Goal: Task Accomplishment & Management: Complete application form

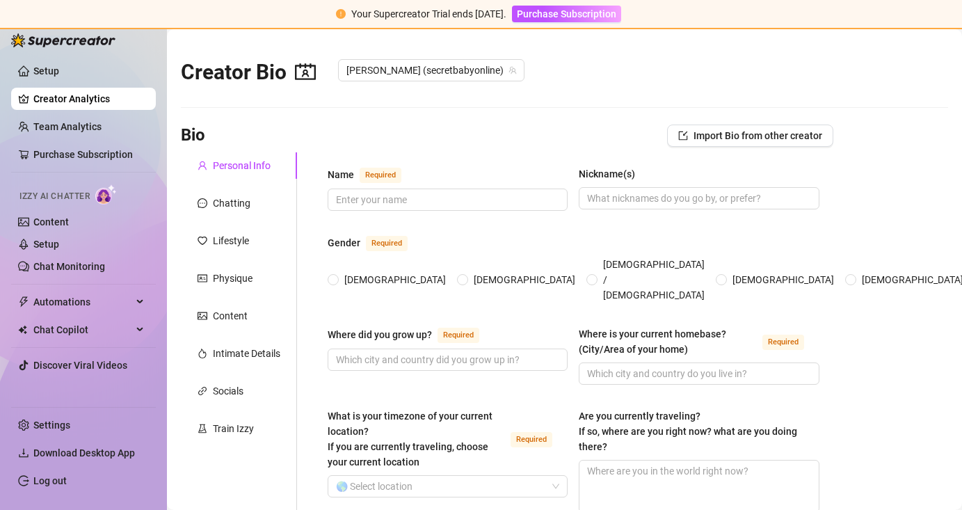
click at [59, 45] on img at bounding box center [63, 40] width 104 height 14
click at [63, 42] on img at bounding box center [63, 40] width 104 height 14
click at [42, 65] on link "Setup" at bounding box center [46, 70] width 26 height 11
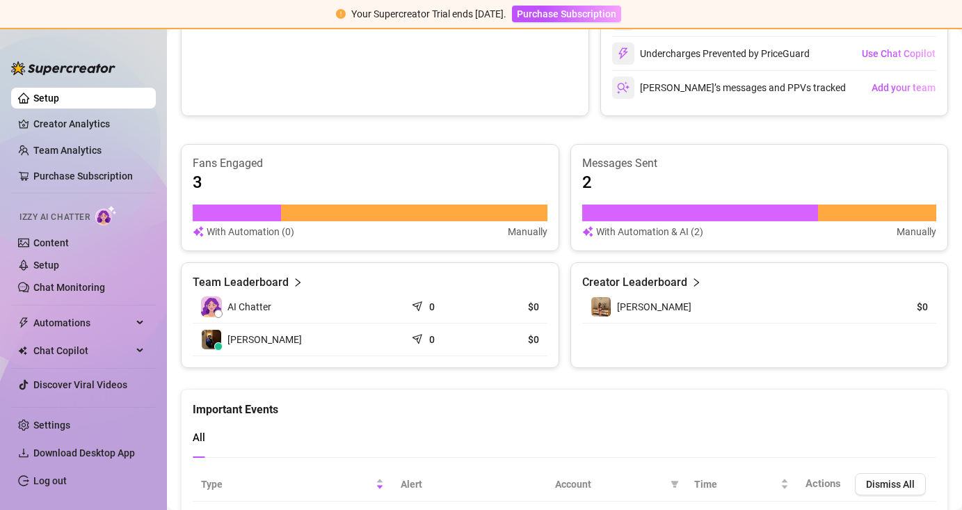
scroll to position [758, 0]
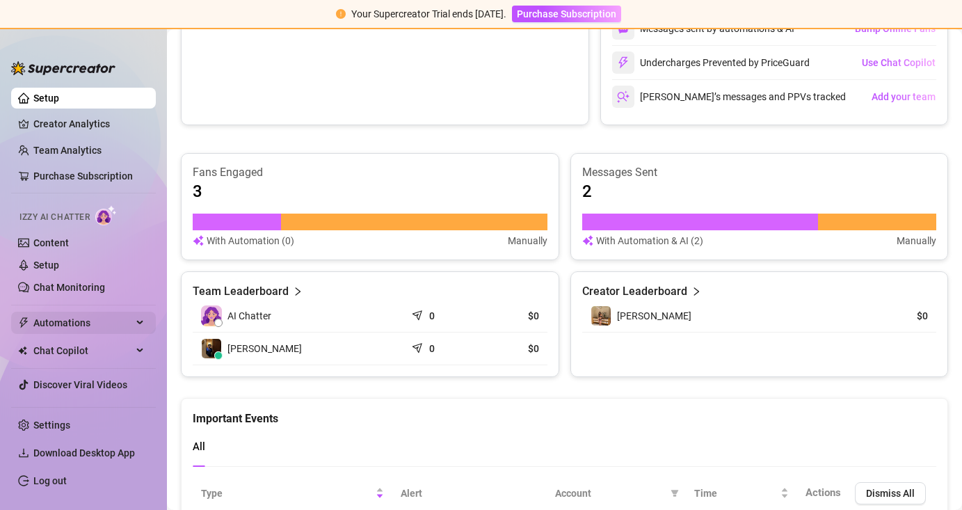
click at [98, 323] on span "Automations" at bounding box center [82, 323] width 99 height 22
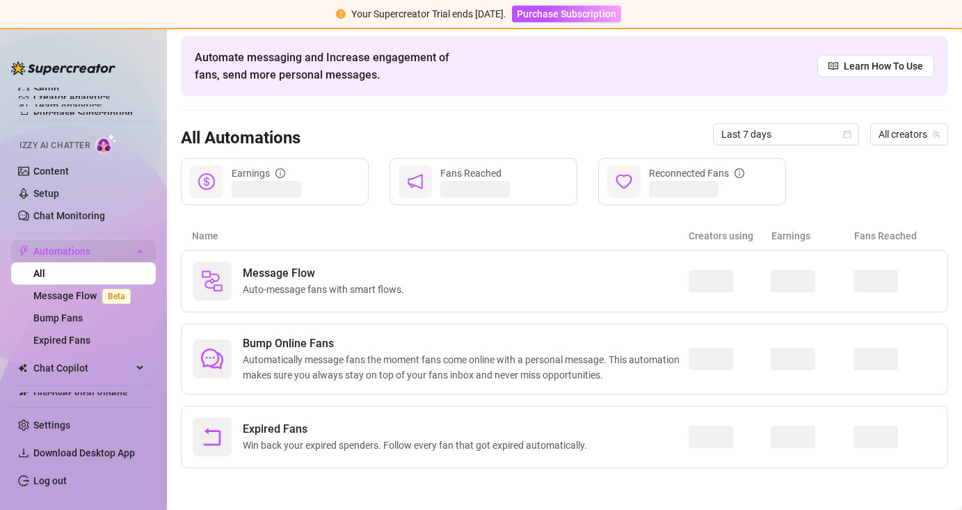
scroll to position [51, 0]
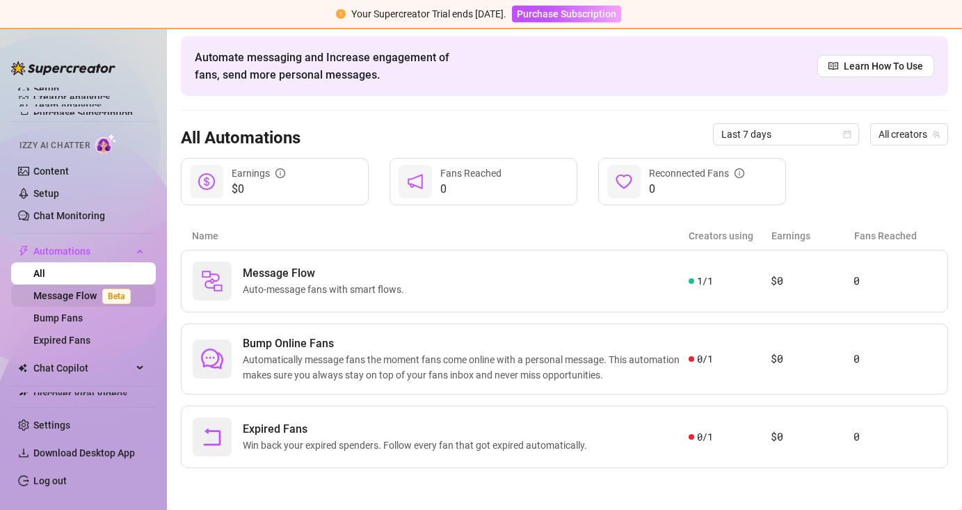
click at [127, 298] on span "Beta" at bounding box center [116, 296] width 29 height 15
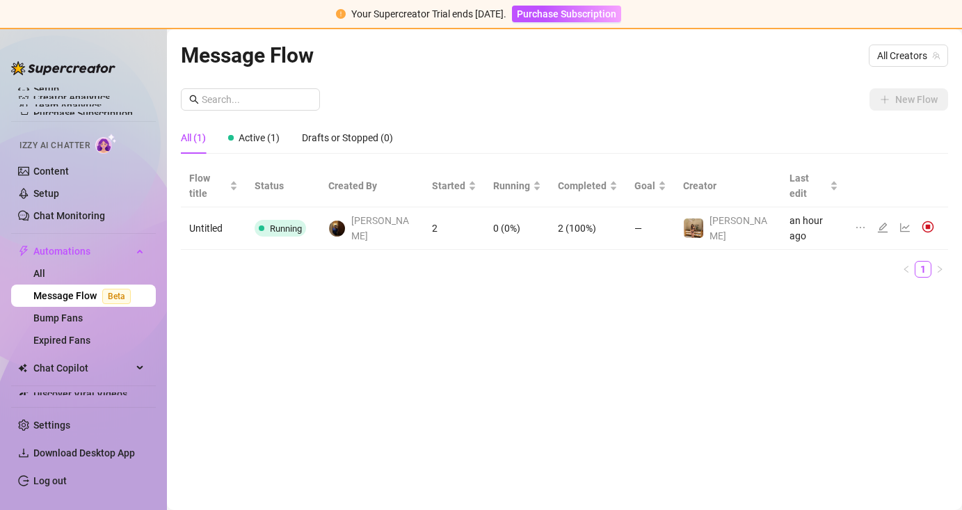
click at [512, 261] on ul "1" at bounding box center [564, 269] width 767 height 17
click at [420, 209] on td "[PERSON_NAME]" at bounding box center [372, 228] width 104 height 42
click at [399, 213] on span "[PERSON_NAME]" at bounding box center [383, 228] width 64 height 31
click at [786, 208] on td "an hour ago" at bounding box center [813, 228] width 65 height 42
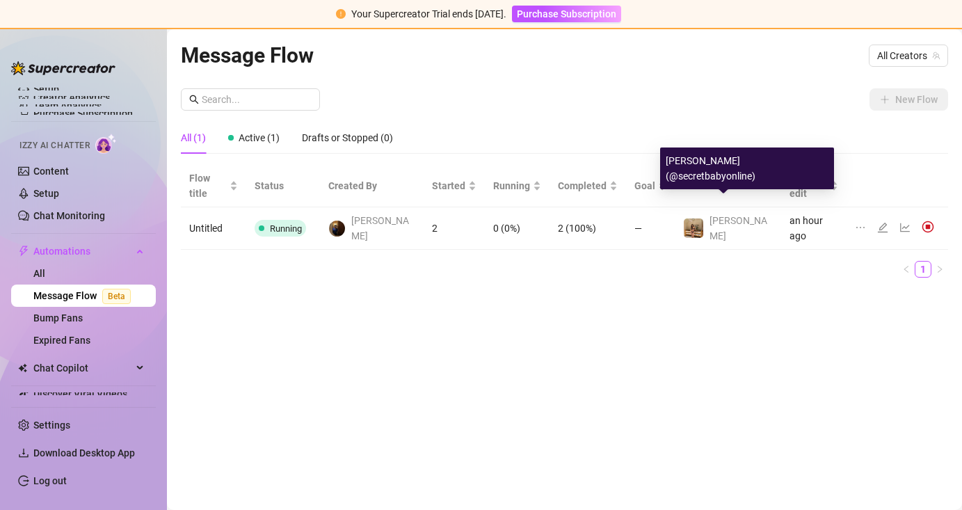
click at [669, 207] on td "—" at bounding box center [650, 228] width 49 height 42
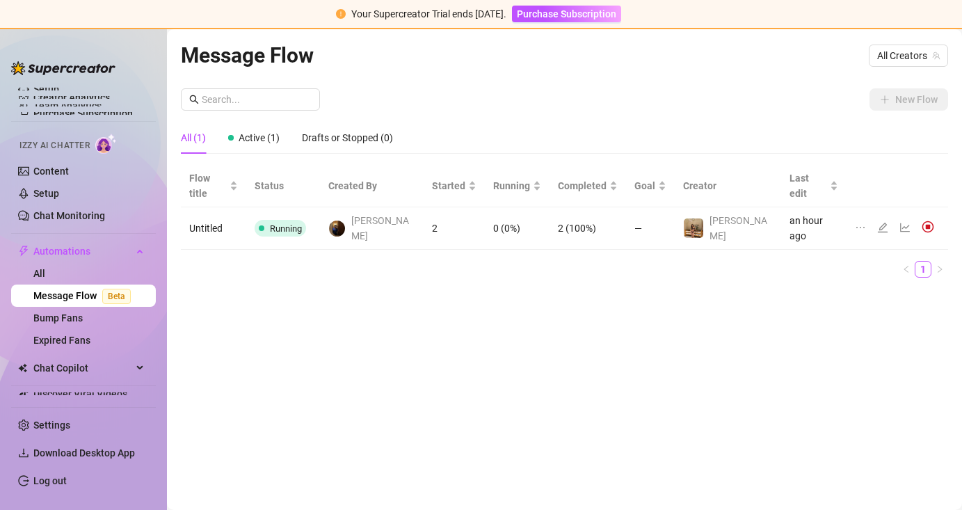
click at [591, 207] on td "2 (100%)" at bounding box center [587, 228] width 76 height 42
click at [384, 213] on span "[PERSON_NAME]" at bounding box center [383, 228] width 64 height 31
click at [454, 213] on td "2" at bounding box center [453, 228] width 61 height 42
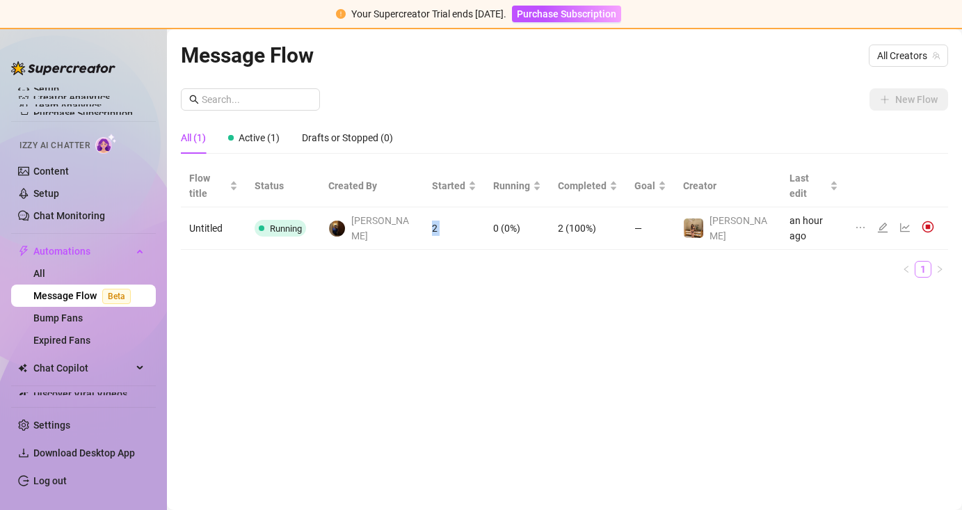
click at [921, 261] on link "1" at bounding box center [922, 268] width 15 height 15
click at [921, 220] on img at bounding box center [927, 226] width 13 height 13
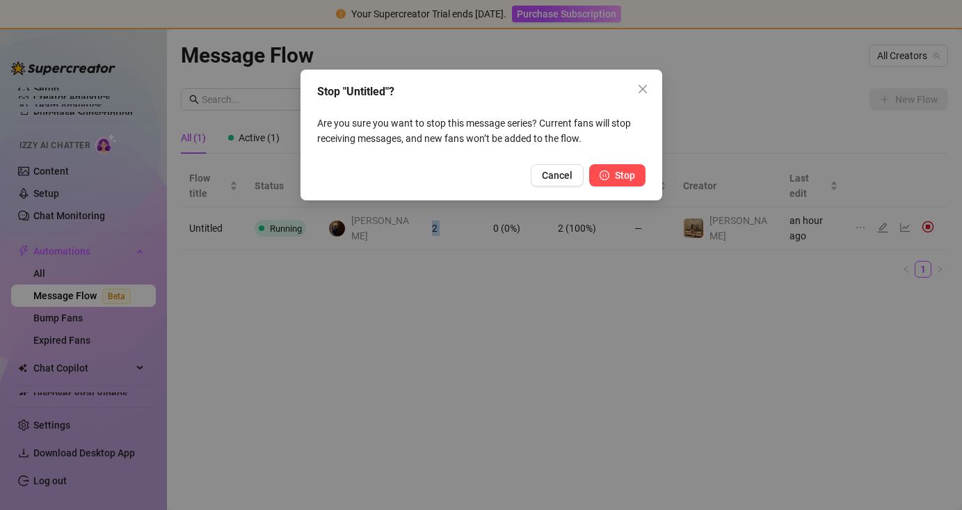
click at [603, 170] on icon "pause-circle" at bounding box center [604, 175] width 10 height 10
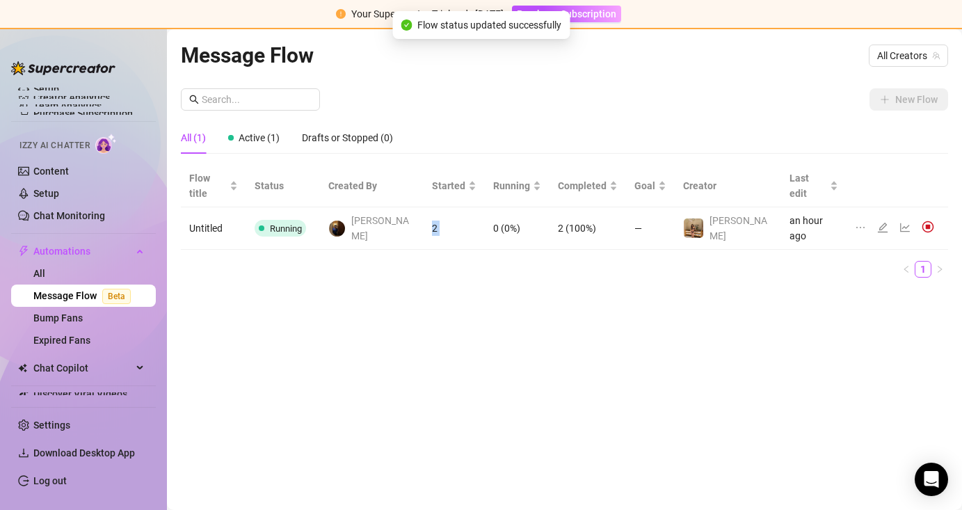
click at [82, 290] on link "Message Flow Beta" at bounding box center [84, 295] width 103 height 11
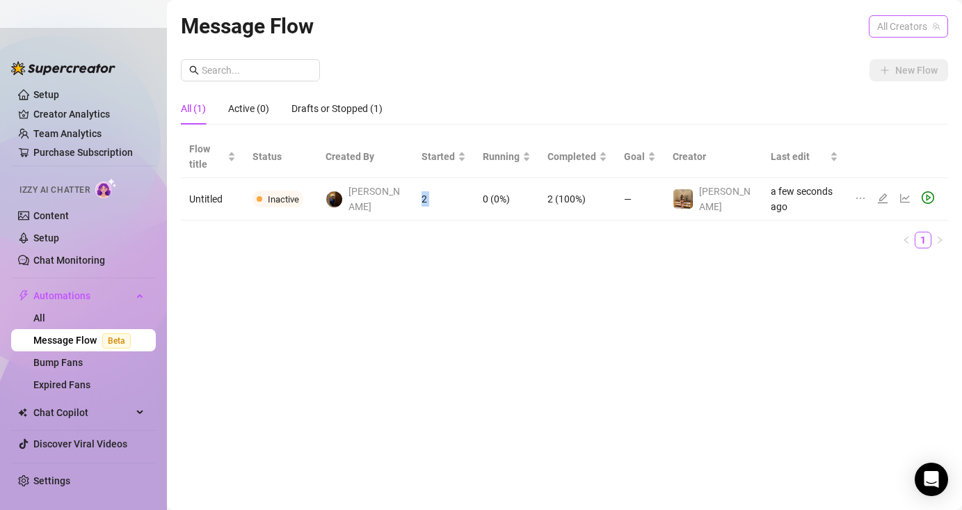
click at [912, 33] on span "All Creators" at bounding box center [908, 26] width 63 height 21
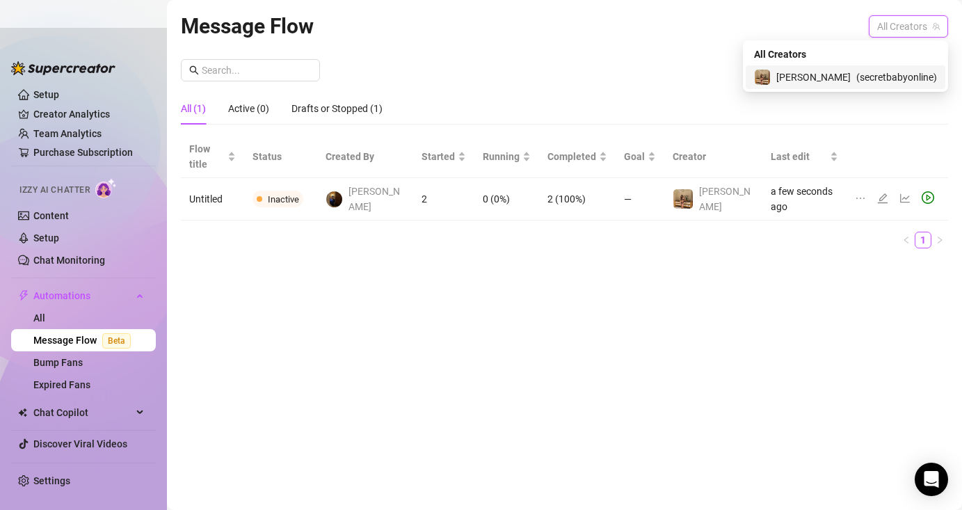
click at [879, 87] on div "[PERSON_NAME] ( secretbabyonline )" at bounding box center [845, 77] width 200 height 24
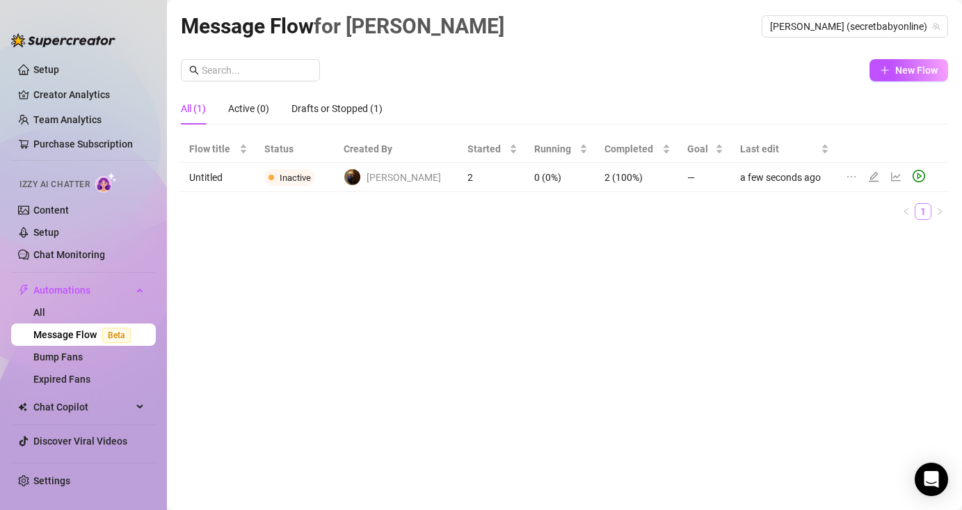
click at [924, 210] on link "1" at bounding box center [922, 211] width 15 height 15
click at [904, 88] on div "New Flow All (1) Active (0) Drafts or Stopped (1) Flow title Status Created By …" at bounding box center [564, 145] width 767 height 172
click at [914, 74] on span "New Flow" at bounding box center [916, 70] width 42 height 11
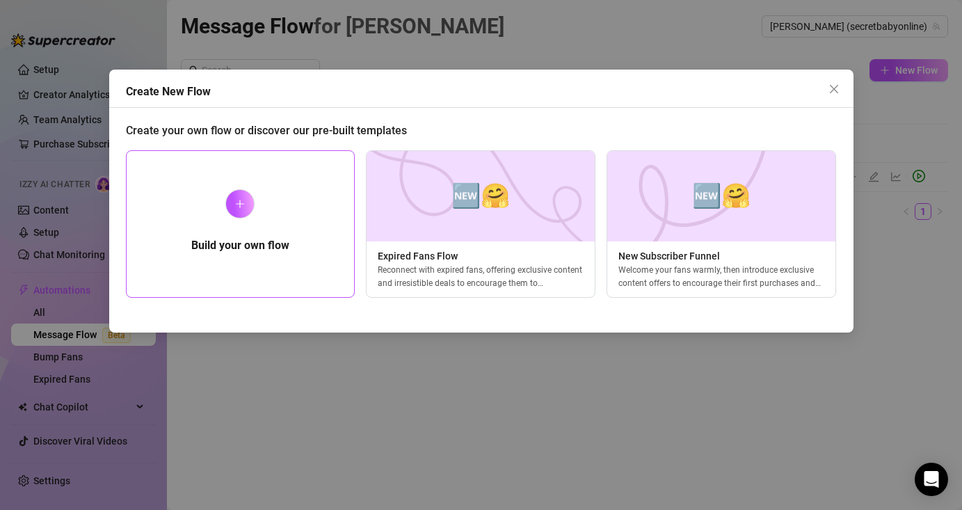
click at [293, 217] on div "Build your own flow" at bounding box center [240, 223] width 229 height 147
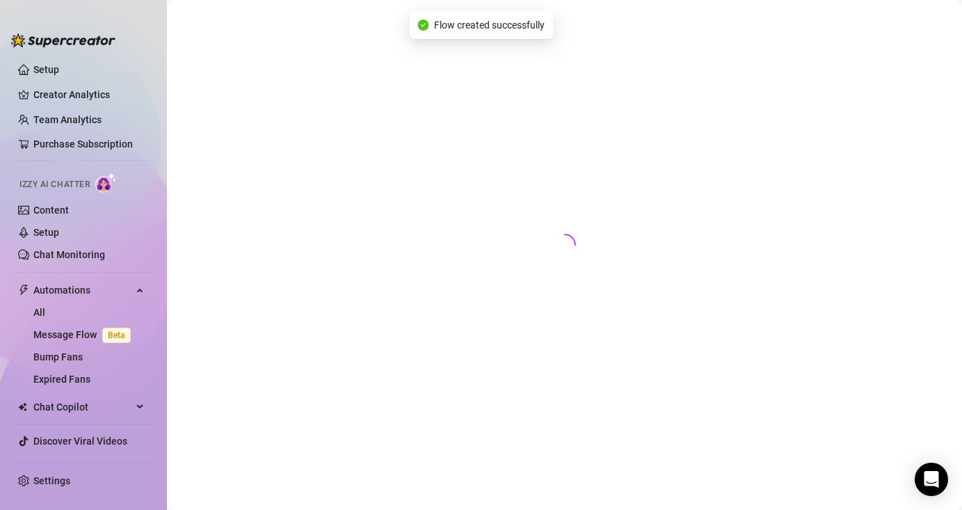
click at [248, 208] on div at bounding box center [564, 239] width 767 height 458
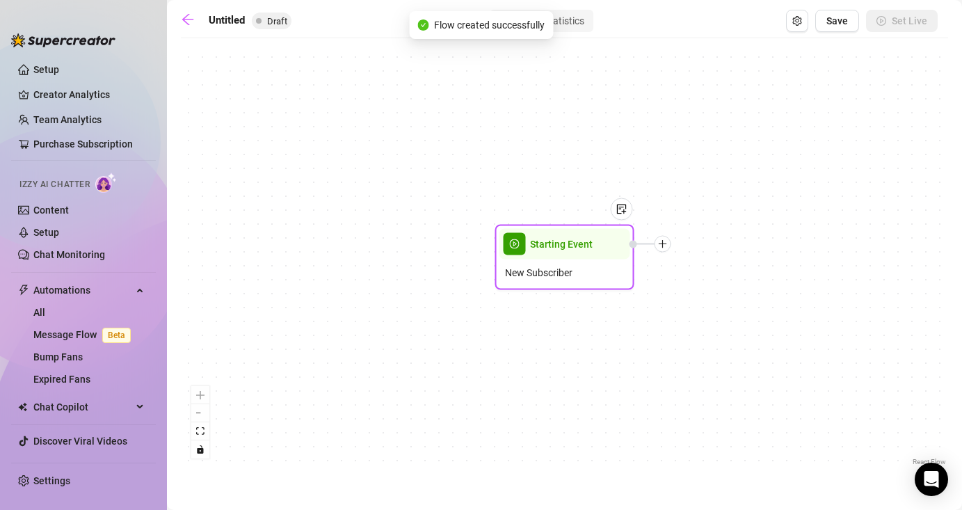
click at [665, 251] on div at bounding box center [662, 244] width 17 height 17
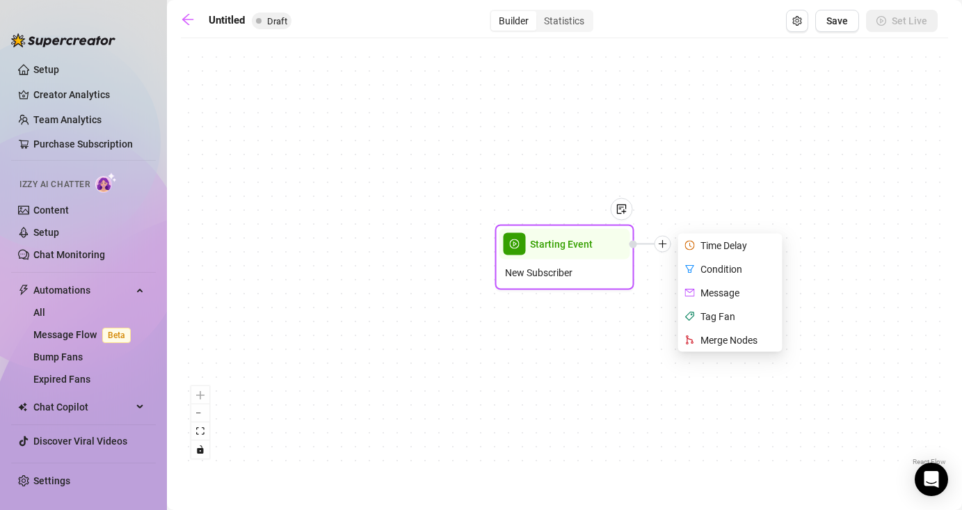
click at [709, 297] on div "Message" at bounding box center [732, 293] width 102 height 24
type textarea "Write your message here"
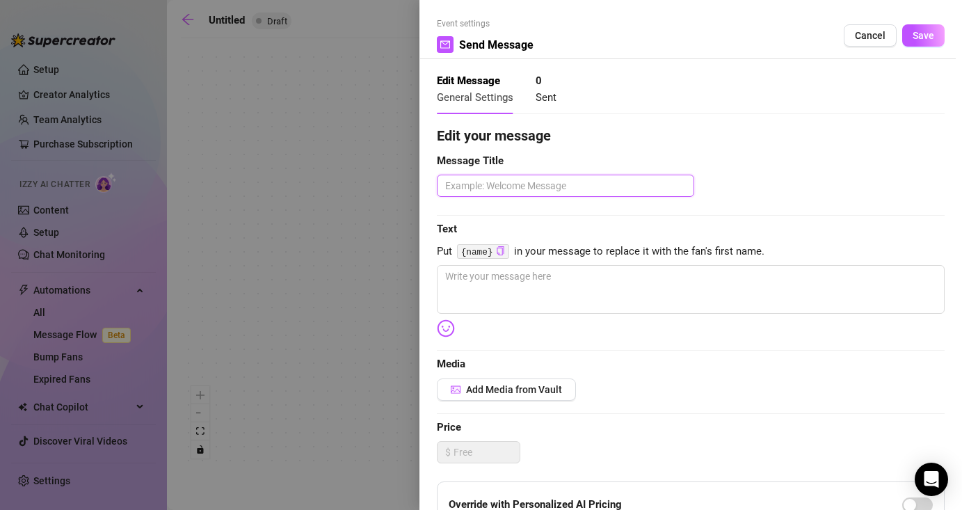
click at [512, 184] on textarea at bounding box center [565, 186] width 257 height 22
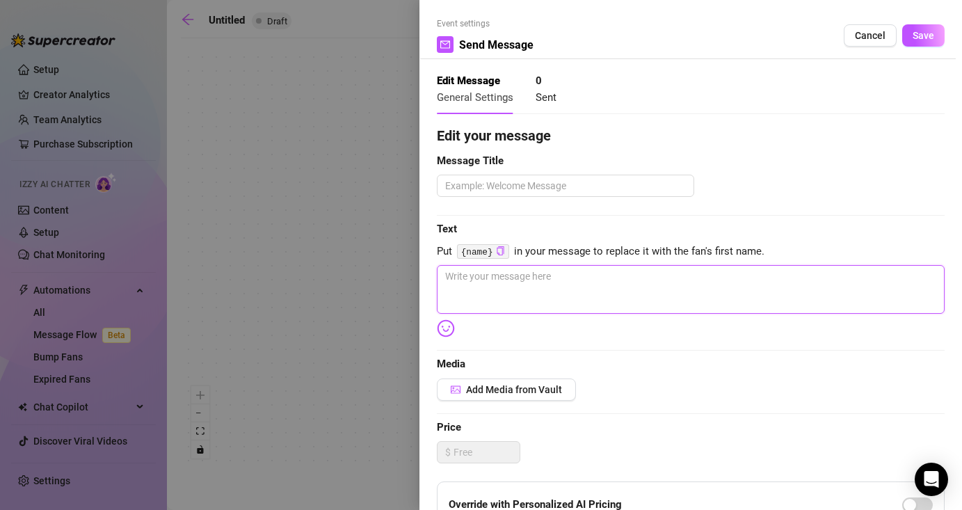
click at [502, 267] on textarea at bounding box center [691, 289] width 508 height 49
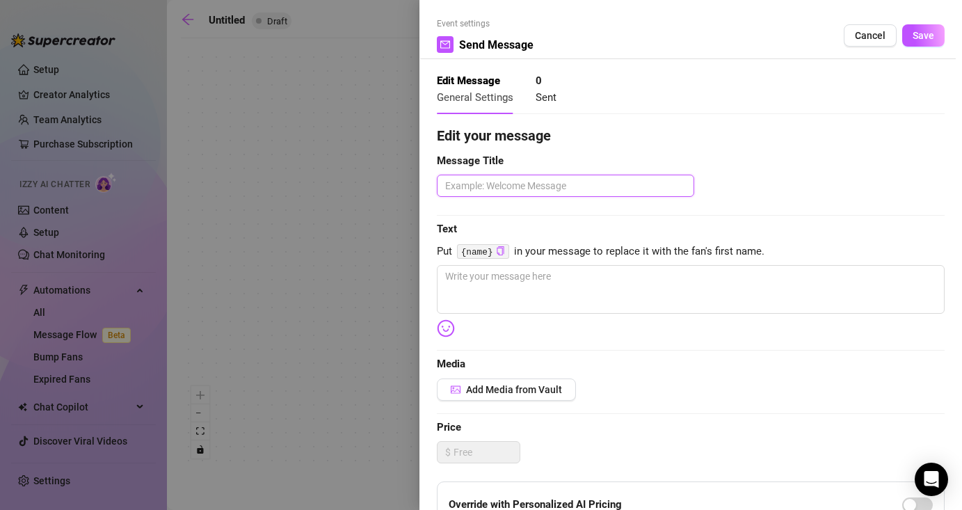
click at [527, 185] on textarea at bounding box center [565, 186] width 257 height 22
type textarea "h"
type textarea "hy"
type textarea "hye"
type textarea "hy"
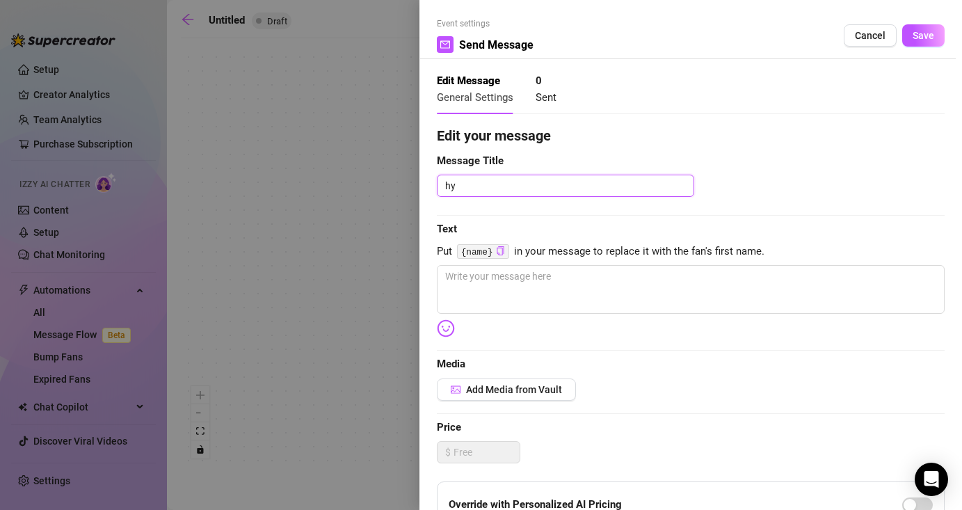
type textarea "h"
type textarea "he"
type textarea "hey"
type textarea "hey."
type textarea "hey. a"
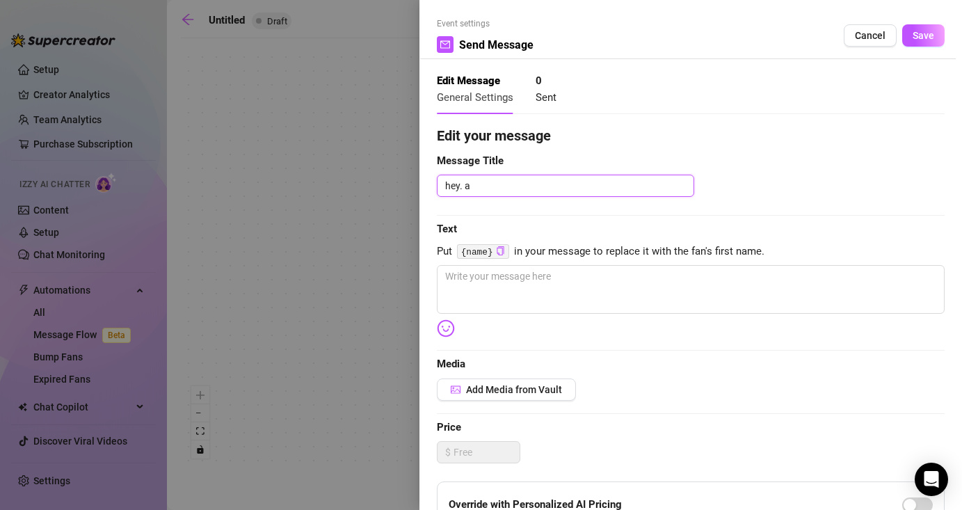
type textarea "hey."
type textarea "hey"
type textarea "hey b"
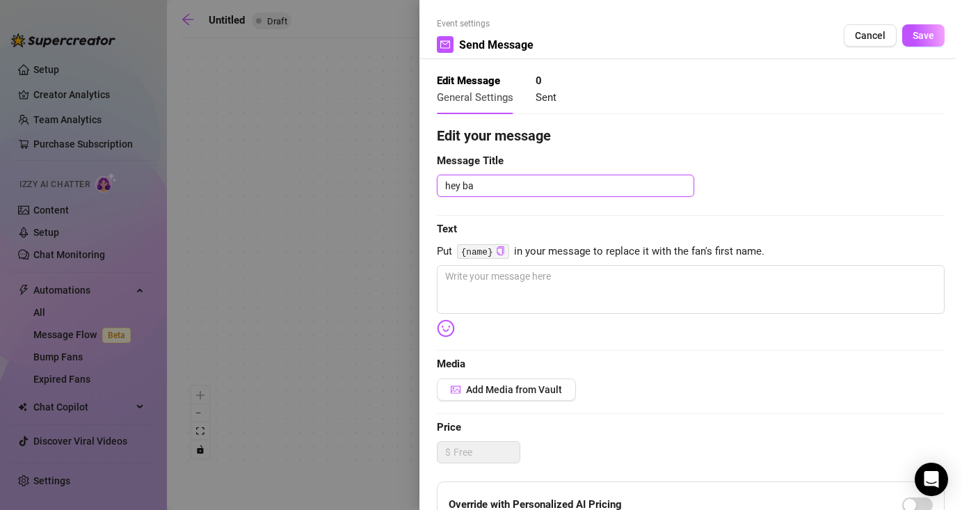
type textarea "hey bab"
type textarea "hey baby"
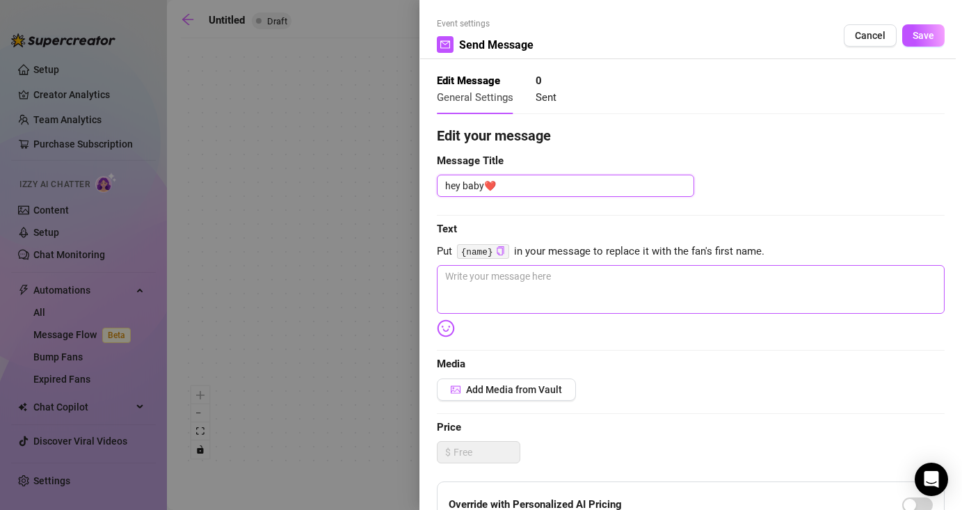
type textarea "hey baby❤️"
click at [496, 287] on textarea at bounding box center [691, 289] width 508 height 49
type textarea "n"
type textarea "no"
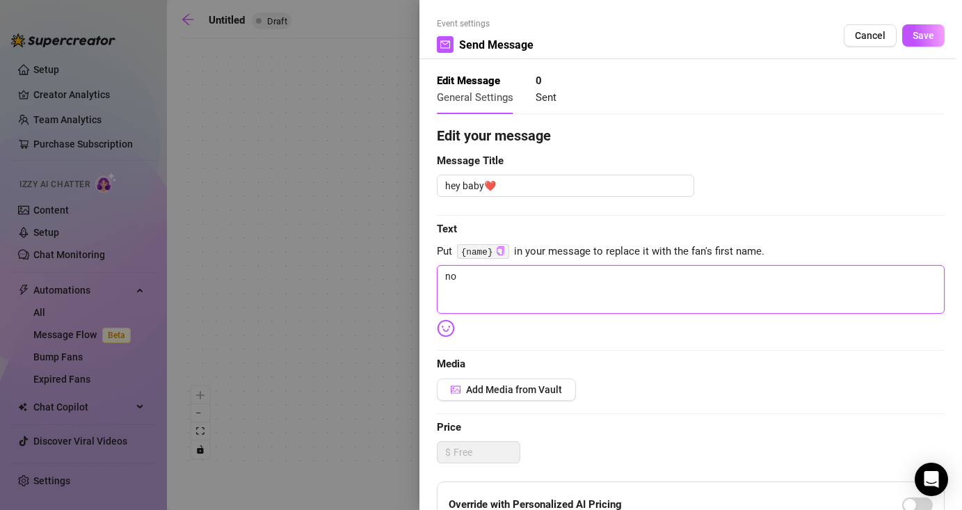
type textarea "now"
type textarea "now t"
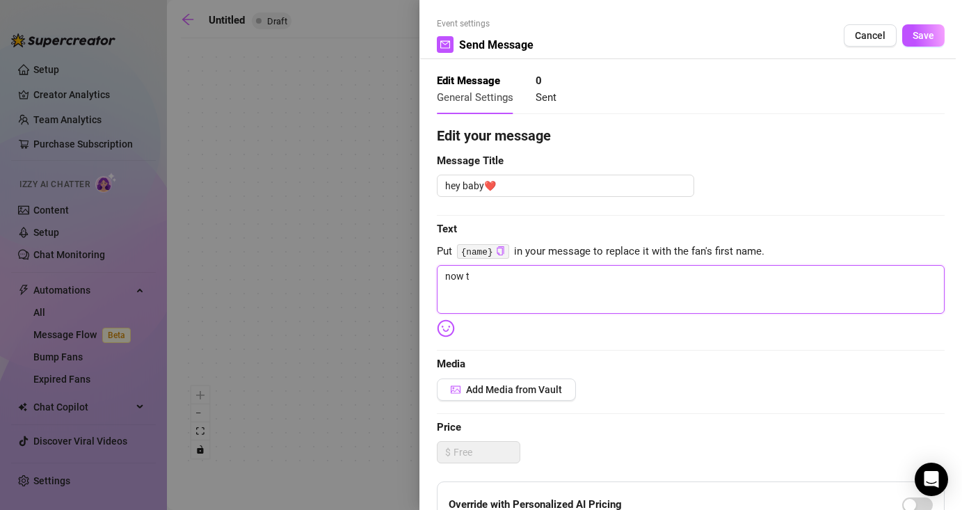
type textarea "now th"
type textarea "now tha"
type textarea "now that"
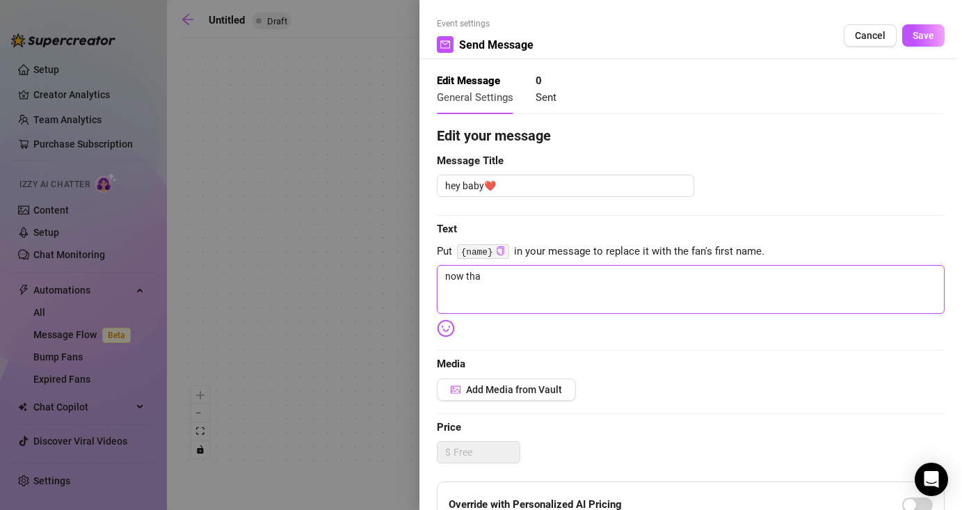
type textarea "now that"
type textarea "now that b"
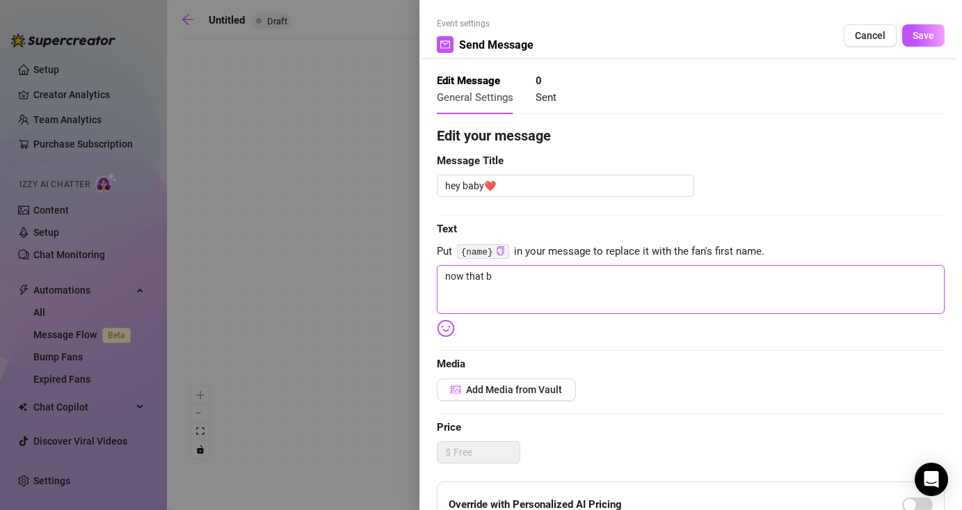
type textarea "now that by"
type textarea "now that b"
type textarea "now that"
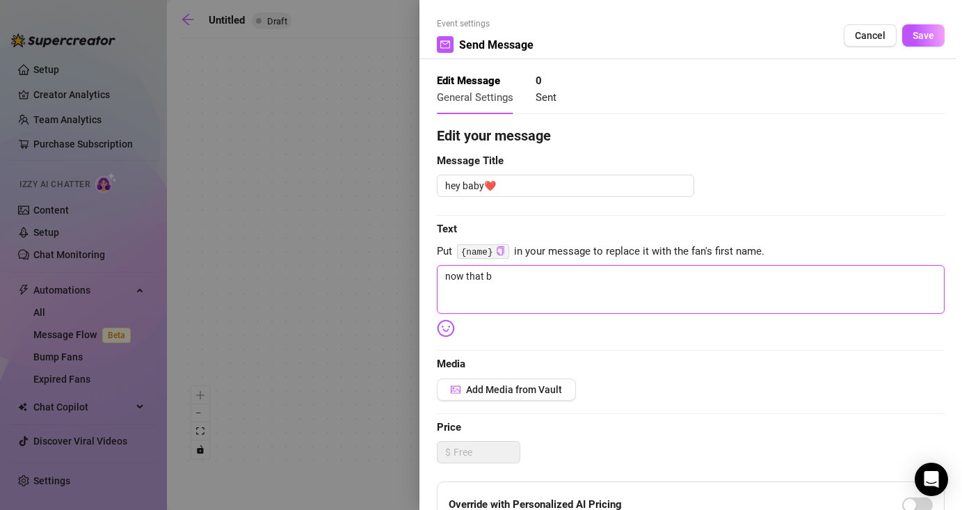
type textarea "now that"
type textarea "now tha"
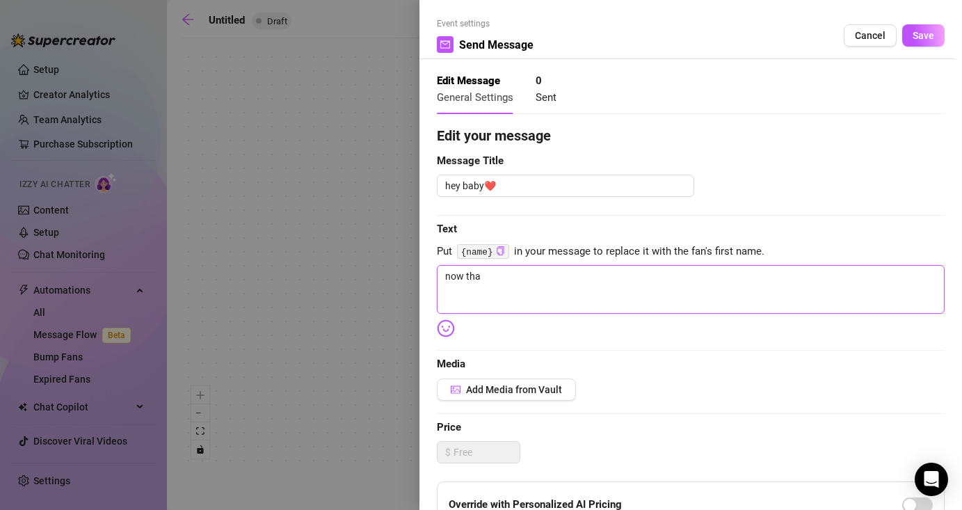
type textarea "now th"
type textarea "now t"
type textarea "now"
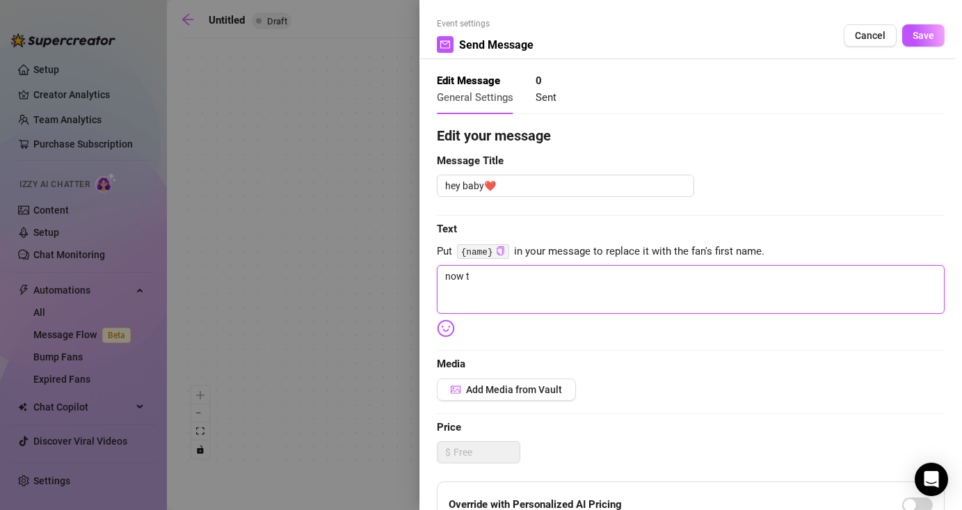
type textarea "now"
type textarea "no"
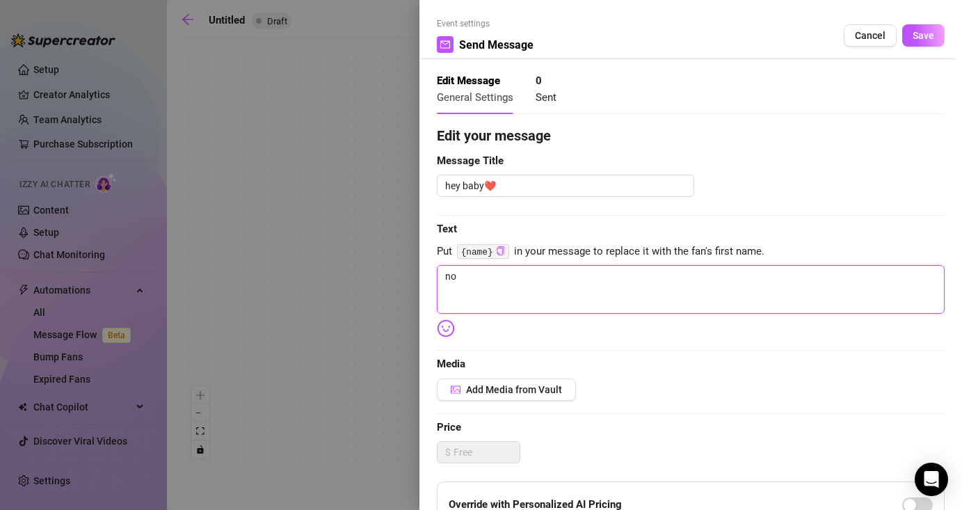
type textarea "n"
type textarea "Write your message here"
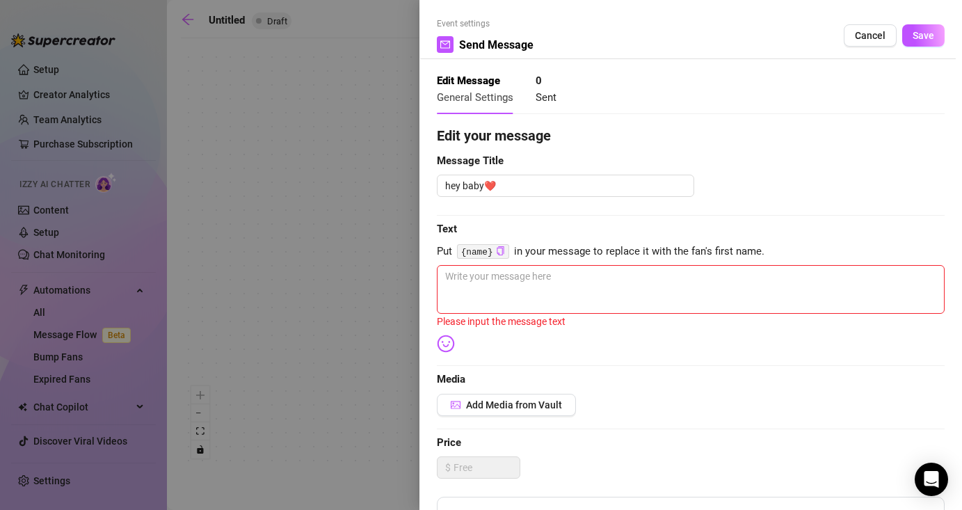
click at [316, 156] on div at bounding box center [481, 255] width 962 height 510
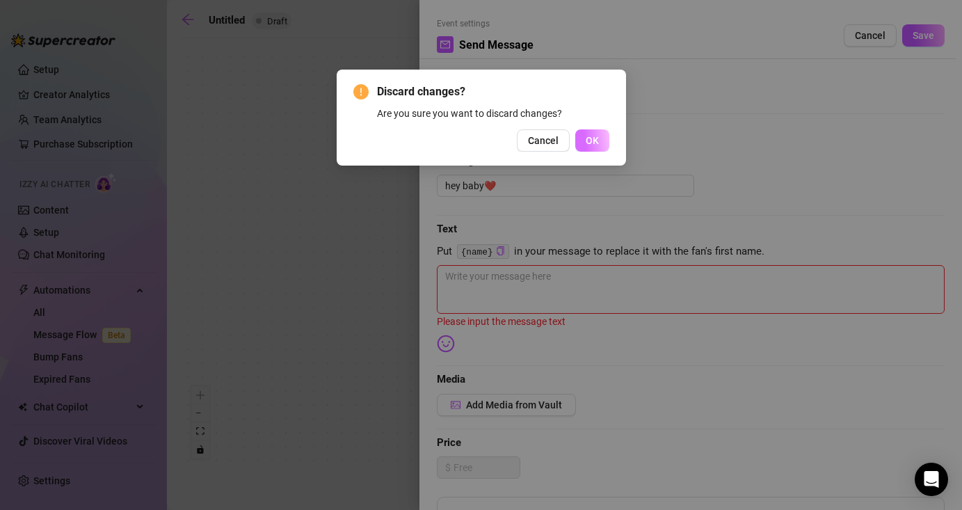
click at [595, 138] on span "OK" at bounding box center [591, 140] width 13 height 11
